Goal: Task Accomplishment & Management: Manage account settings

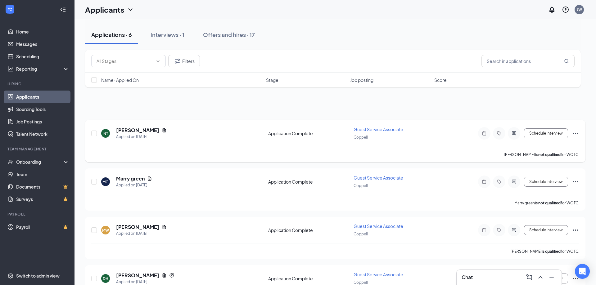
scroll to position [32, 0]
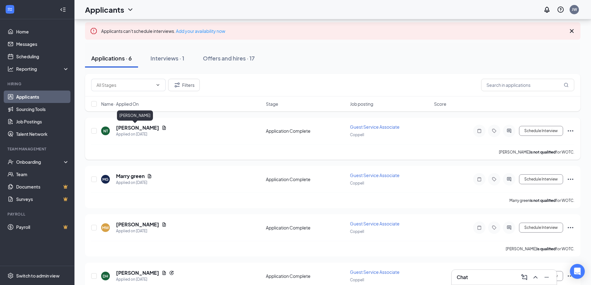
click at [137, 129] on h5 "[PERSON_NAME]" at bounding box center [137, 127] width 43 height 7
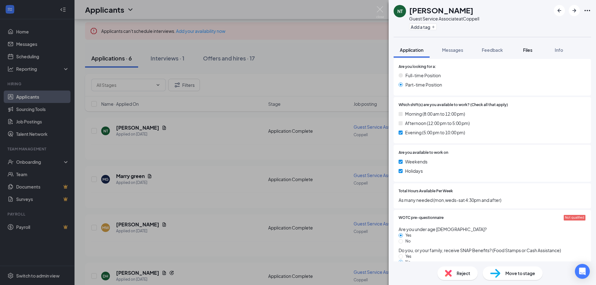
scroll to position [279, 0]
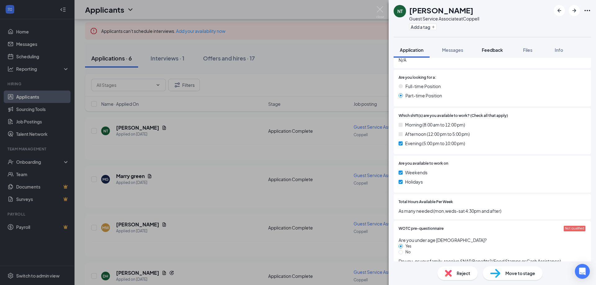
click at [500, 50] on span "Feedback" at bounding box center [492, 50] width 21 height 6
click at [522, 50] on button "Files" at bounding box center [527, 50] width 25 height 16
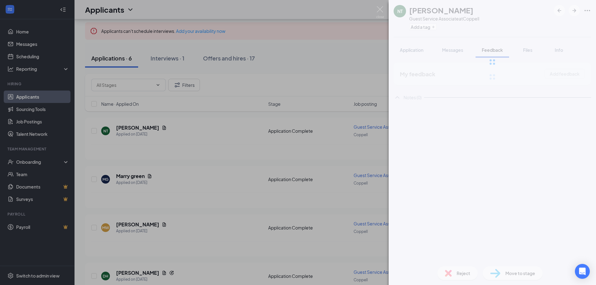
click at [528, 50] on div at bounding box center [491, 62] width 207 height 124
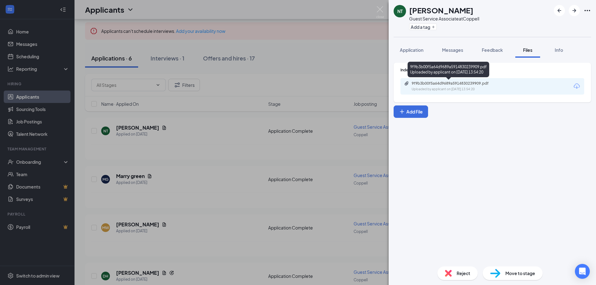
click at [482, 82] on div "9f9b3b00f5a64d9689a5914830239909.pdf" at bounding box center [454, 83] width 87 height 5
click at [374, 8] on div "NT [PERSON_NAME] Guest Service Associate at Coppell Add a tag Application Messa…" at bounding box center [298, 142] width 596 height 285
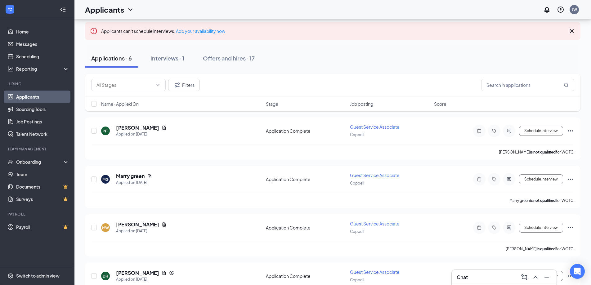
click at [378, 8] on div "Applicants JW" at bounding box center [332, 9] width 517 height 19
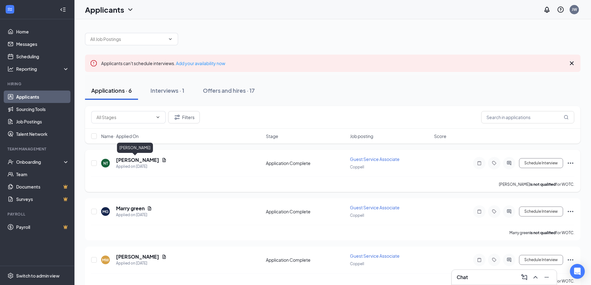
click at [140, 162] on h5 "[PERSON_NAME]" at bounding box center [137, 160] width 43 height 7
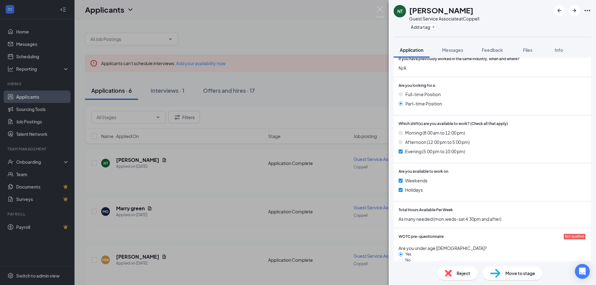
scroll to position [250, 0]
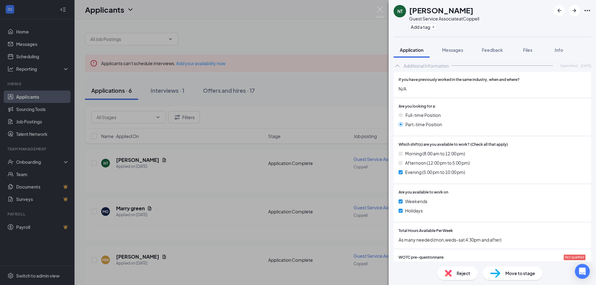
click at [374, 6] on div "NT [PERSON_NAME] Guest Service Associate at Coppell Add a tag Application Messa…" at bounding box center [298, 142] width 596 height 285
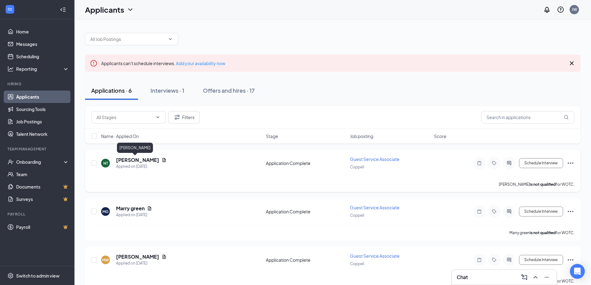
click at [141, 160] on h5 "[PERSON_NAME]" at bounding box center [137, 160] width 43 height 7
